Goal: Task Accomplishment & Management: Manage account settings

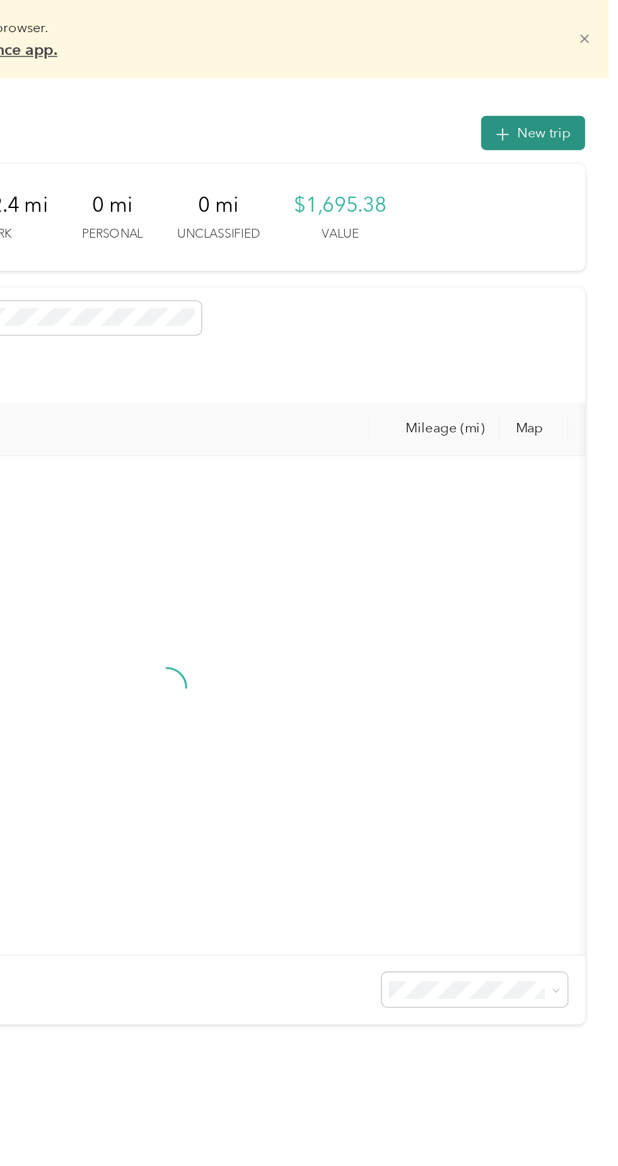
click at [570, 93] on button "New trip" at bounding box center [562, 85] width 67 height 22
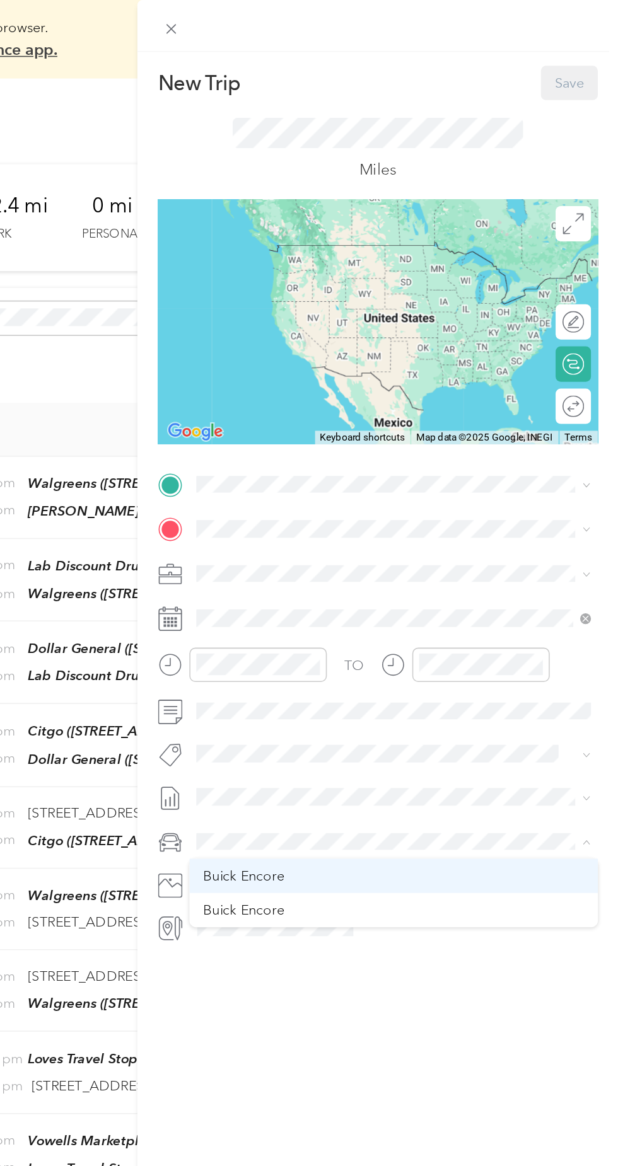
click at [410, 556] on div "Buick Encore" at bounding box center [473, 562] width 244 height 13
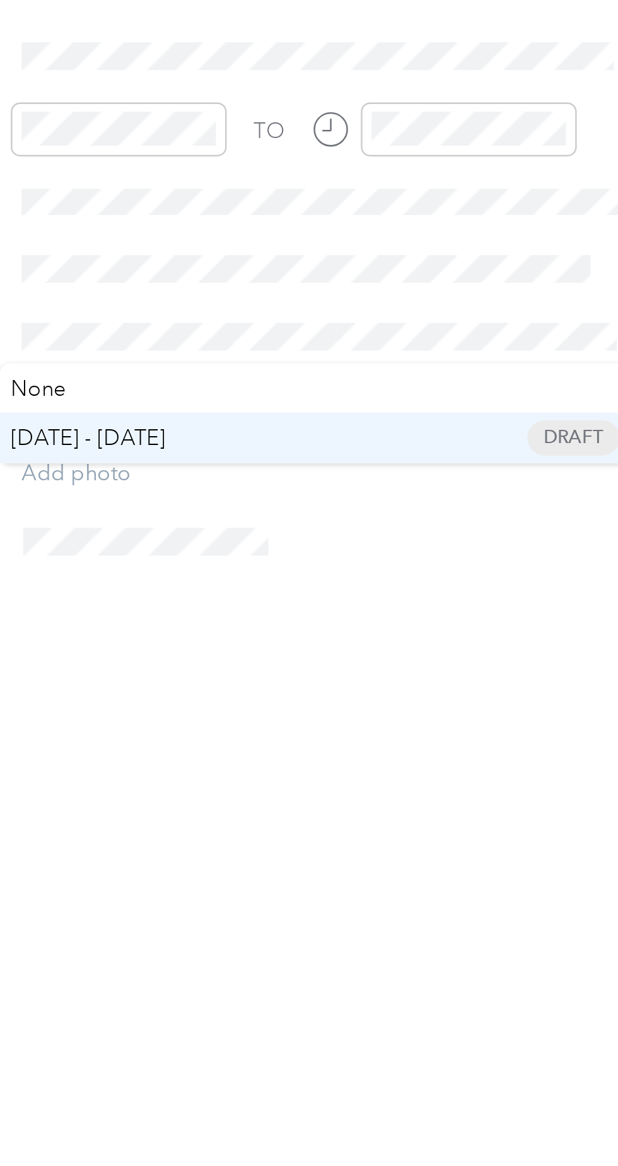
click at [407, 551] on span "[DATE] - [DATE] Draft" at bounding box center [469, 552] width 244 height 11
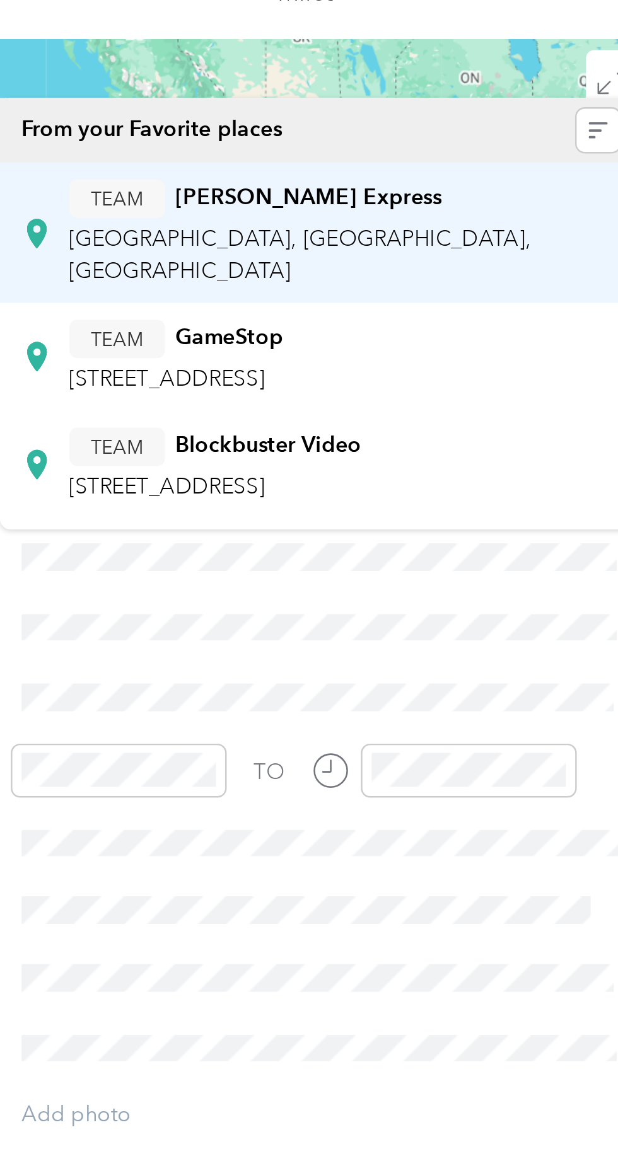
click at [493, 205] on span "[GEOGRAPHIC_DATA], [GEOGRAPHIC_DATA], [GEOGRAPHIC_DATA]" at bounding box center [460, 216] width 189 height 24
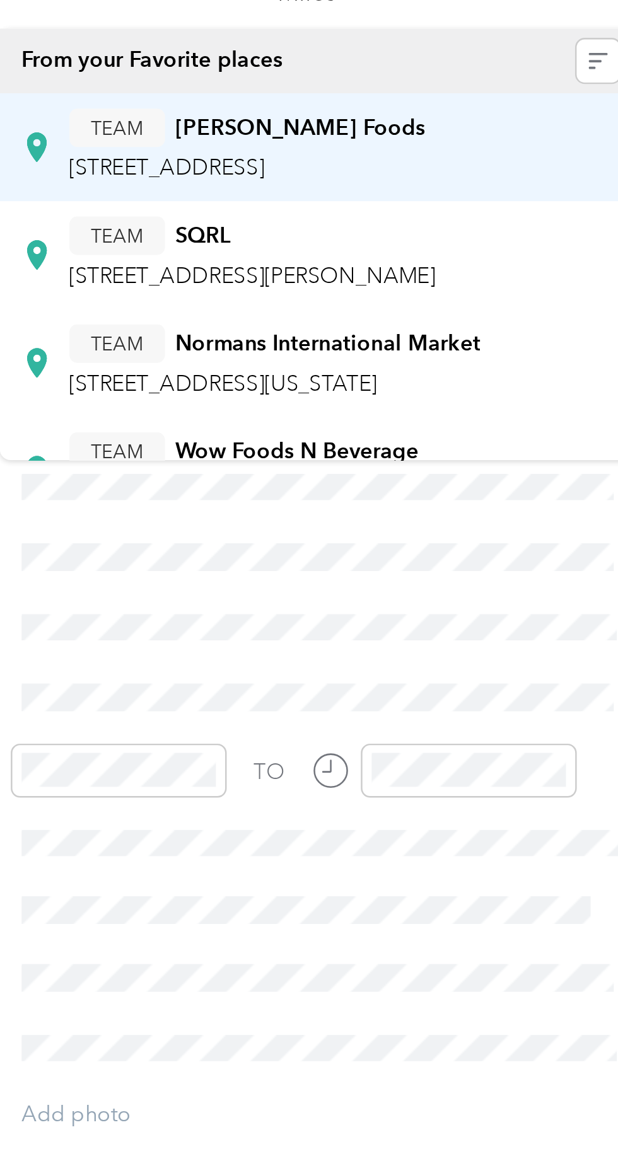
click at [485, 171] on div "TEAM [PERSON_NAME] Foods" at bounding box center [439, 164] width 146 height 16
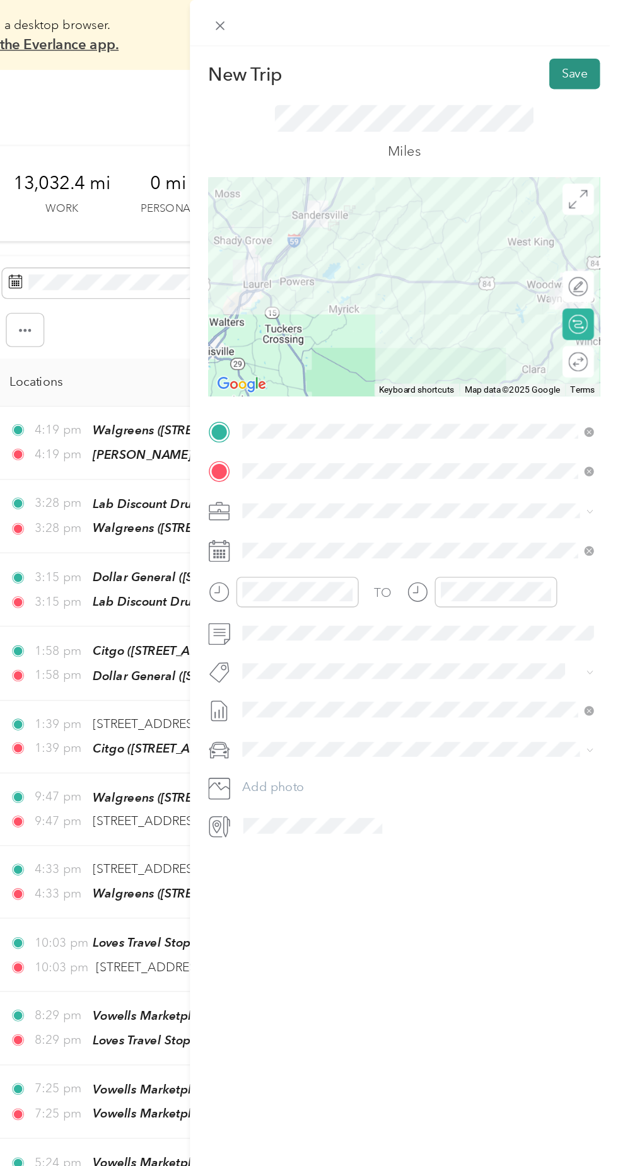
click at [580, 54] on button "Save" at bounding box center [586, 53] width 37 height 22
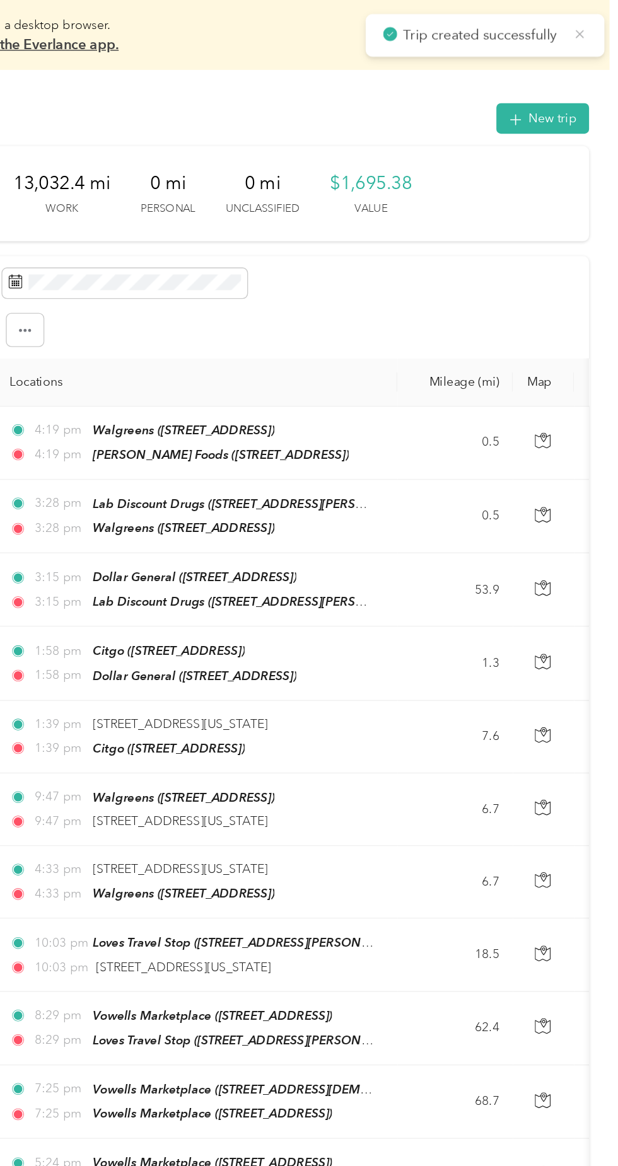
click at [585, 22] on icon at bounding box center [590, 24] width 10 height 11
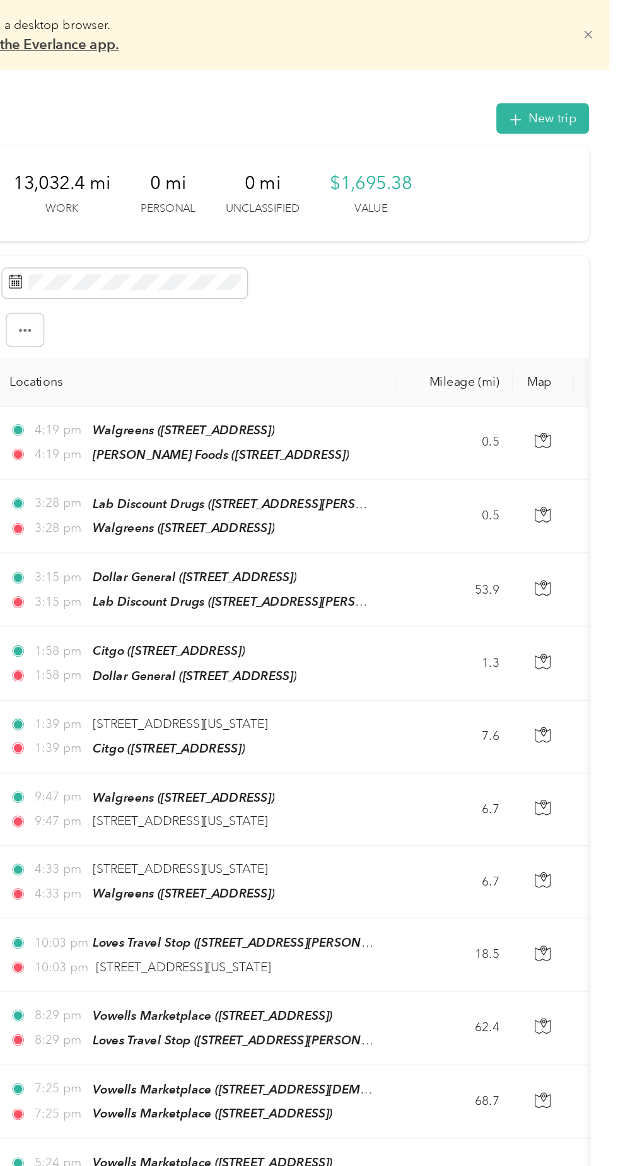
click at [599, 25] on icon at bounding box center [596, 26] width 6 height 6
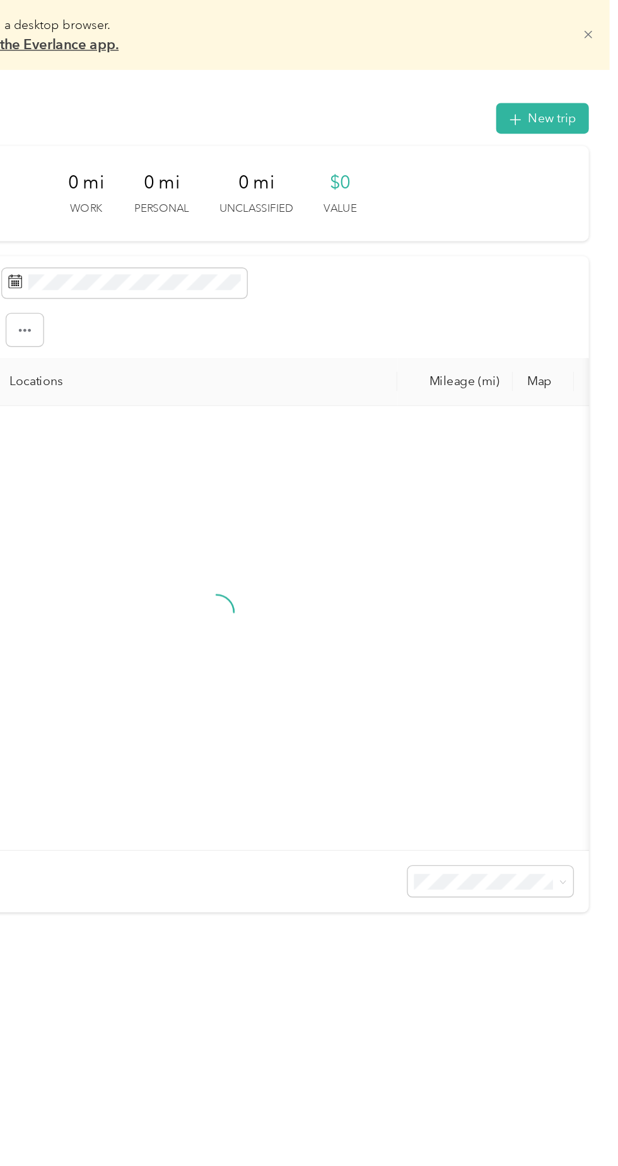
click at [600, 25] on icon at bounding box center [595, 24] width 9 height 9
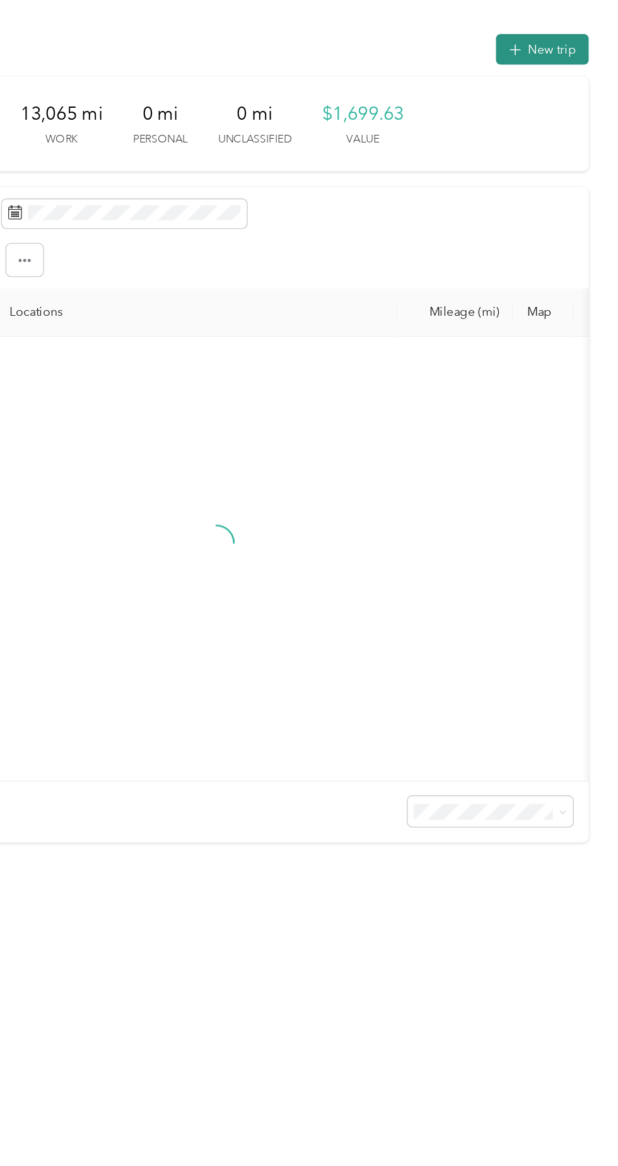
click at [566, 39] on button "New trip" at bounding box center [562, 36] width 67 height 22
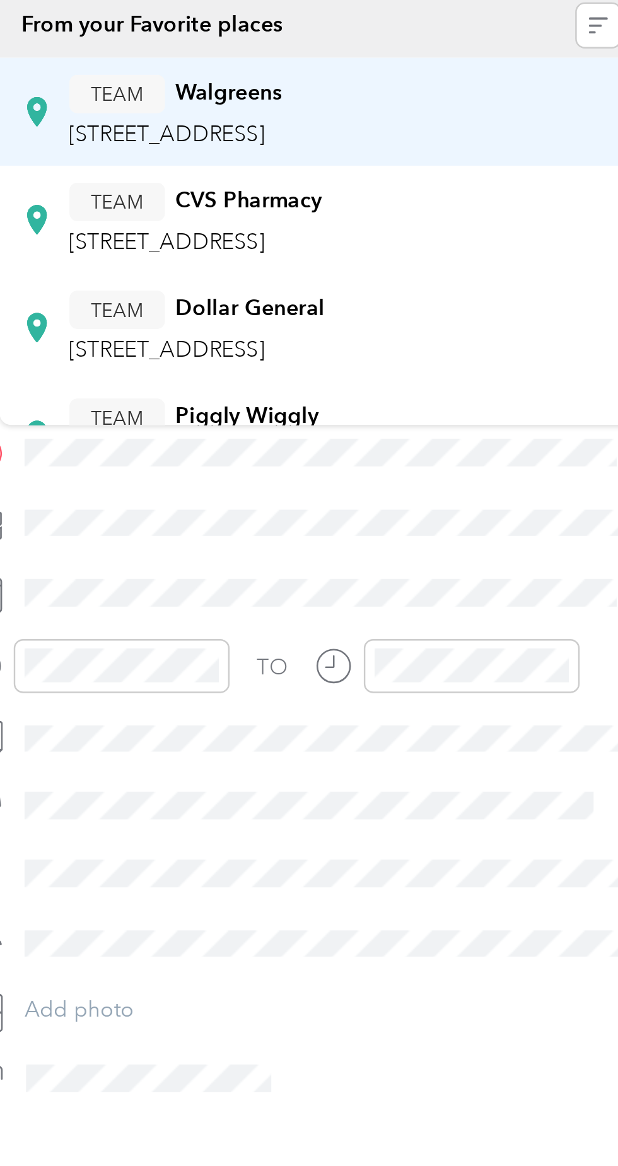
click at [445, 206] on span "419 N 16th Ave, 394403850, Laurel, MS, USA" at bounding box center [405, 209] width 80 height 11
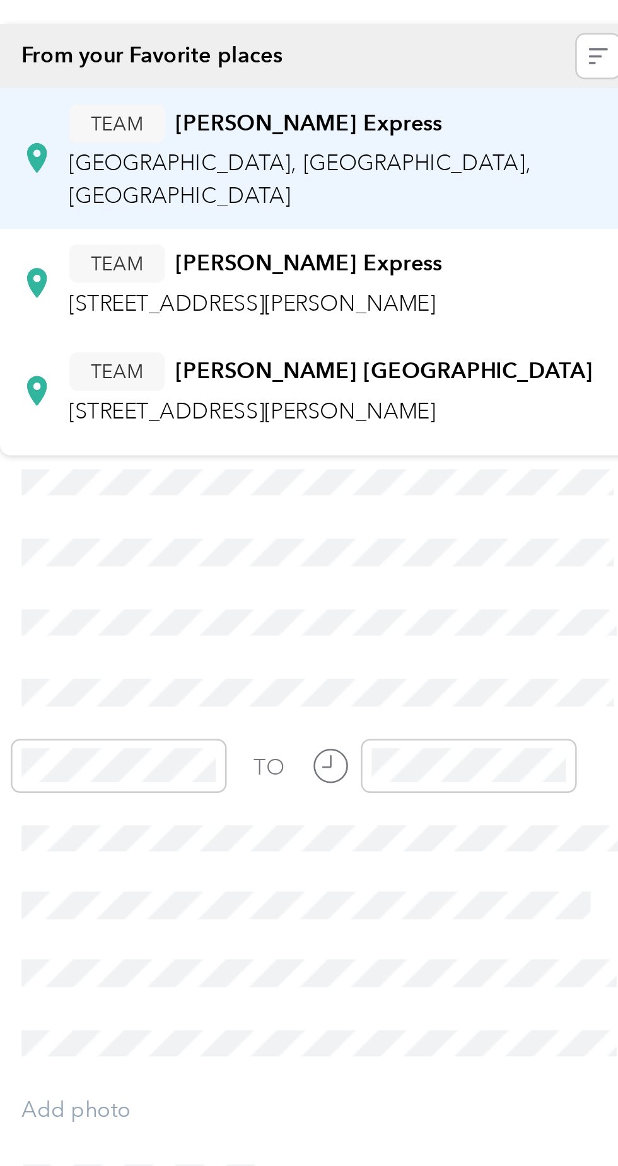
click at [480, 176] on span "[GEOGRAPHIC_DATA], [GEOGRAPHIC_DATA], [GEOGRAPHIC_DATA]" at bounding box center [460, 187] width 189 height 24
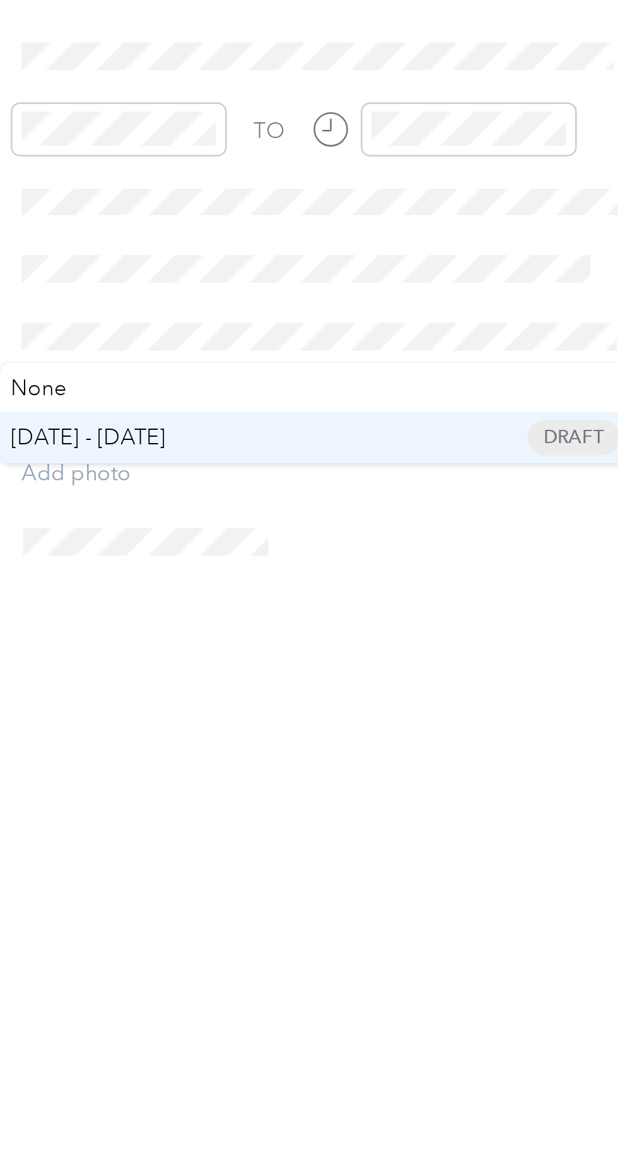
click at [405, 549] on span "[DATE] - [DATE]" at bounding box center [373, 552] width 63 height 13
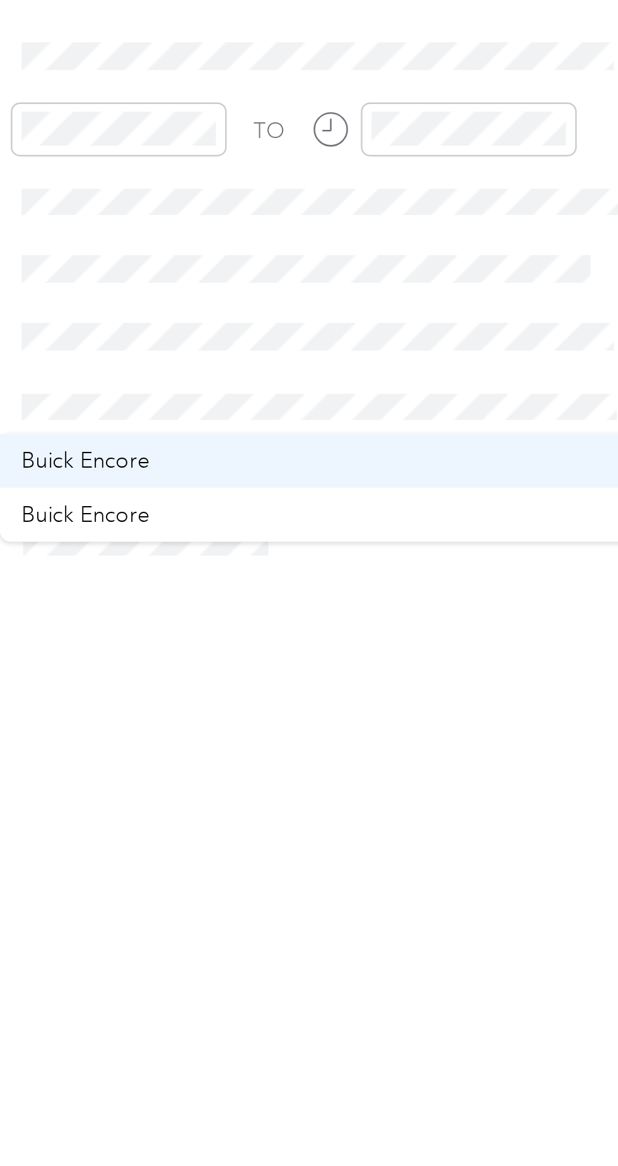
click at [407, 563] on div "Buick Encore" at bounding box center [469, 562] width 244 height 13
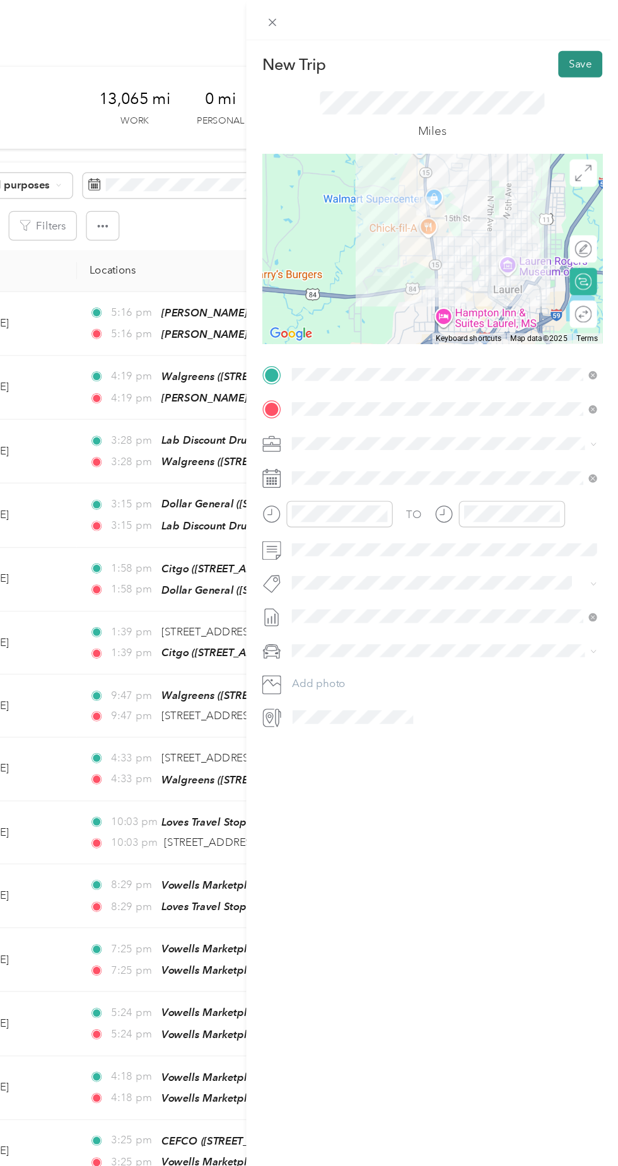
click at [590, 52] on button "Save" at bounding box center [586, 53] width 37 height 22
